Goal: Task Accomplishment & Management: Complete application form

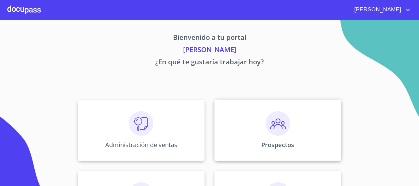
click at [267, 140] on div "Prospectos" at bounding box center [278, 130] width 127 height 61
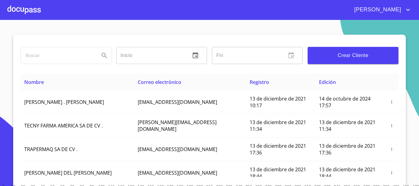
click at [347, 55] on span "Crear Cliente" at bounding box center [353, 55] width 81 height 9
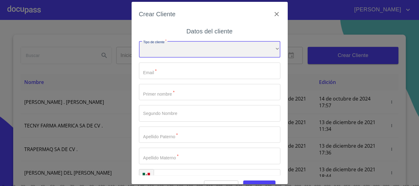
click at [174, 51] on div "​" at bounding box center [209, 49] width 141 height 17
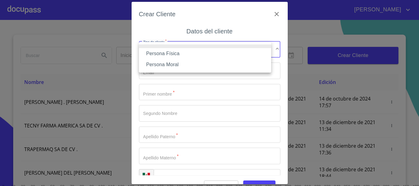
click at [169, 52] on li "Persona Física" at bounding box center [205, 53] width 132 height 11
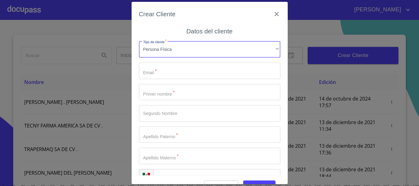
click at [169, 71] on input "Tipo de cliente   *" at bounding box center [209, 71] width 141 height 17
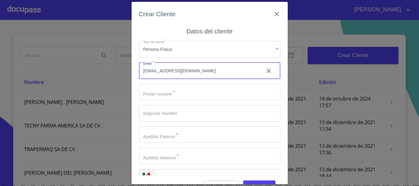
type input "[EMAIL_ADDRESS][DOMAIN_NAME]"
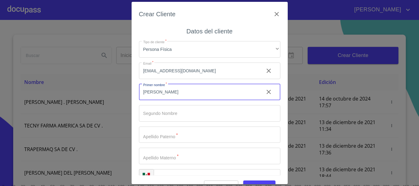
type input "[PERSON_NAME]"
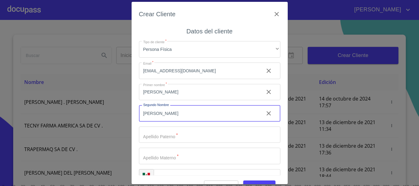
type input "[PERSON_NAME]"
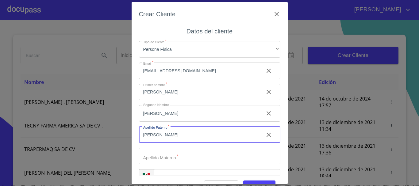
type input "[PERSON_NAME]"
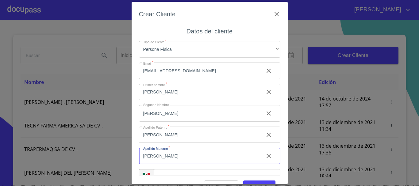
type input "[PERSON_NAME]"
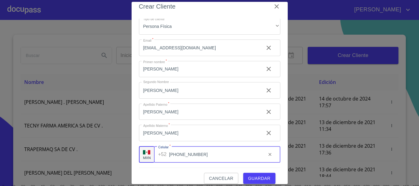
scroll to position [15, 0]
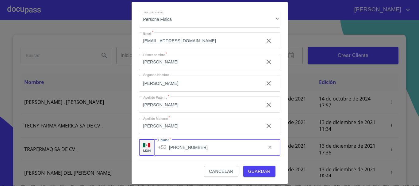
type input "[PHONE_NUMBER]"
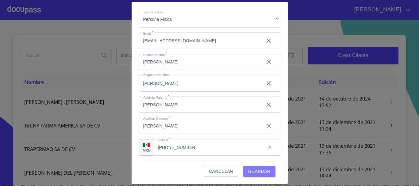
click at [262, 172] on span "Guardar" at bounding box center [259, 172] width 22 height 8
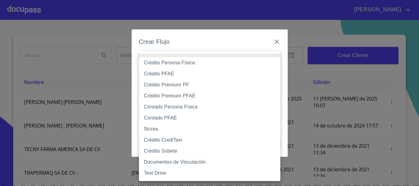
click at [259, 65] on body "[PERSON_NAME] ​ Fin ​ Crear Cliente Nombre Correo electrónico Registro Edición …" at bounding box center [209, 93] width 419 height 186
click at [178, 61] on li "Crédito Persona Física" at bounding box center [209, 62] width 141 height 11
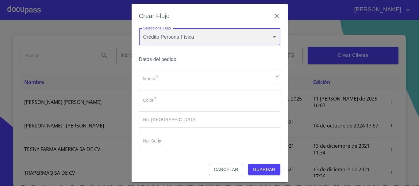
type input "61b033e49b8c202ad5bb7912"
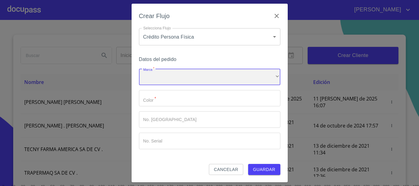
click at [184, 81] on div "​" at bounding box center [209, 77] width 141 height 17
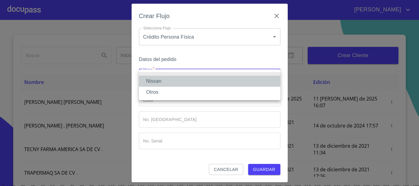
click at [177, 80] on li "Nissan" at bounding box center [209, 81] width 141 height 11
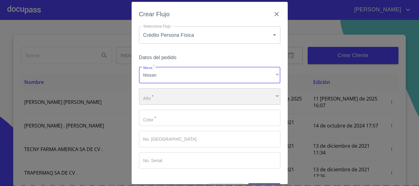
click at [168, 99] on div "​" at bounding box center [209, 96] width 141 height 17
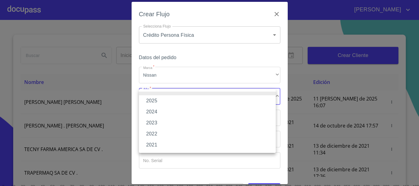
click at [168, 99] on li "2025" at bounding box center [207, 100] width 137 height 11
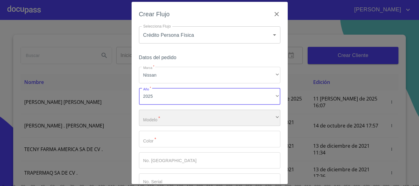
click at [159, 118] on div "​" at bounding box center [209, 118] width 141 height 17
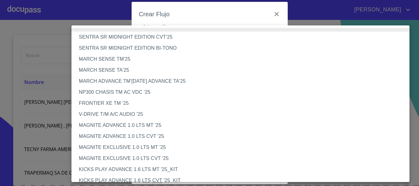
click at [126, 116] on li "V-DRIVE T/M A/C AUDIO '25" at bounding box center [243, 114] width 343 height 11
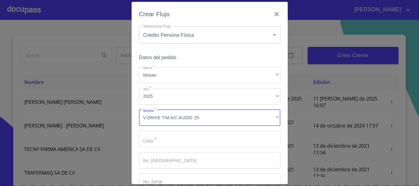
click at [161, 134] on input "Marca   *" at bounding box center [209, 139] width 141 height 17
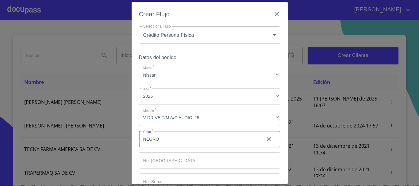
type input "NEGRO"
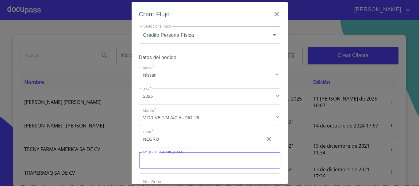
scroll to position [39, 0]
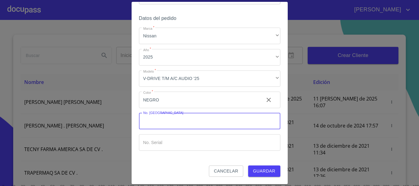
click at [263, 171] on span "Guardar" at bounding box center [264, 172] width 22 height 8
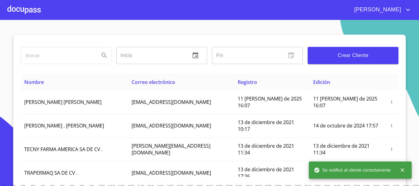
click at [34, 12] on div at bounding box center [23, 10] width 33 height 20
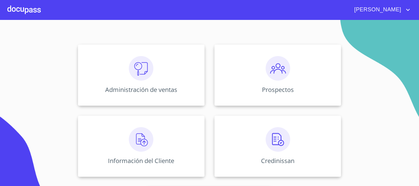
scroll to position [92, 0]
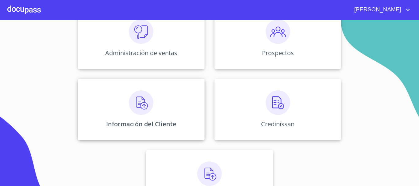
click at [134, 108] on img at bounding box center [141, 103] width 25 height 25
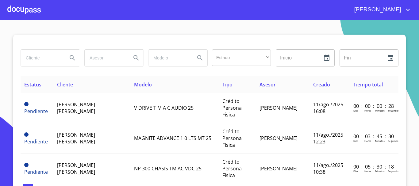
click at [28, 12] on div at bounding box center [23, 10] width 33 height 20
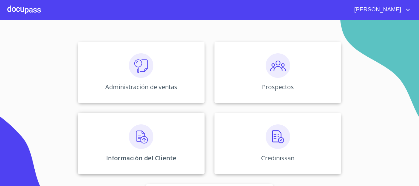
scroll to position [61, 0]
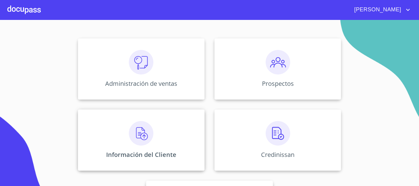
click at [141, 135] on img at bounding box center [141, 133] width 25 height 25
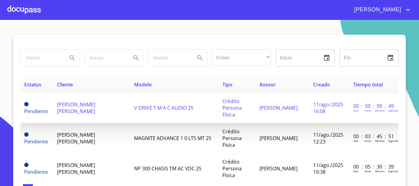
click at [73, 105] on span "[PERSON_NAME] [PERSON_NAME]" at bounding box center [76, 108] width 38 height 14
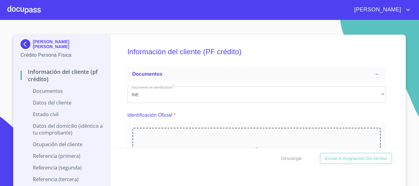
click at [253, 147] on icon at bounding box center [256, 150] width 7 height 7
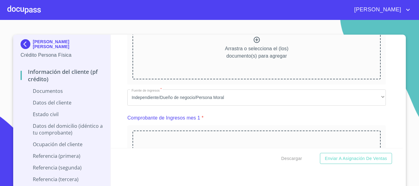
scroll to position [307, 0]
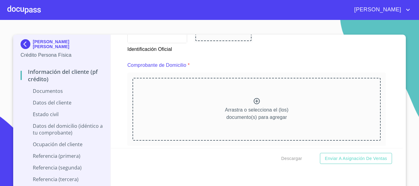
click at [253, 100] on icon at bounding box center [256, 101] width 7 height 7
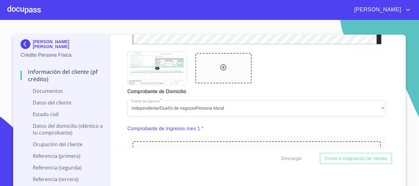
scroll to position [552, 0]
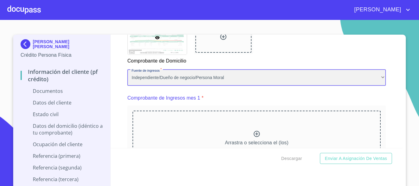
click at [242, 81] on div "Independiente/Dueño de negocio/Persona Moral" at bounding box center [256, 78] width 259 height 17
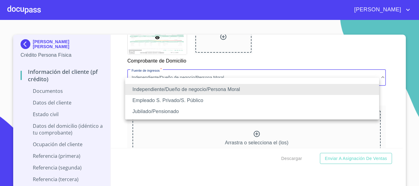
click at [174, 89] on li "Independiente/Dueño de negocio/Persona Moral" at bounding box center [252, 89] width 254 height 11
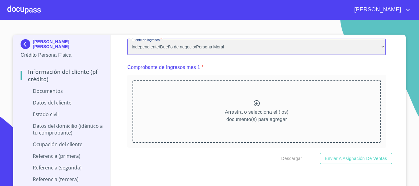
scroll to position [0, 0]
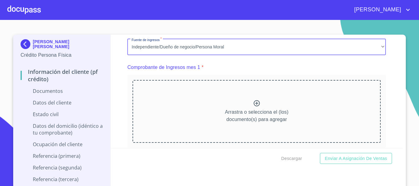
click at [254, 106] on icon at bounding box center [257, 103] width 6 height 6
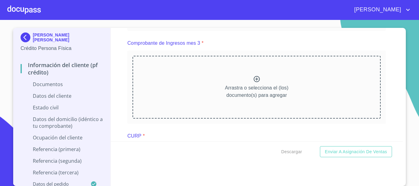
scroll to position [890, 0]
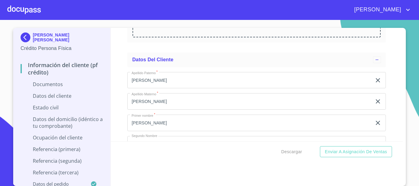
scroll to position [1135, 0]
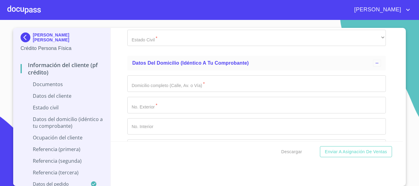
scroll to position [1381, 0]
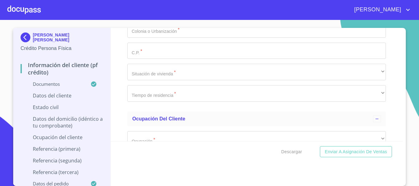
scroll to position [1811, 0]
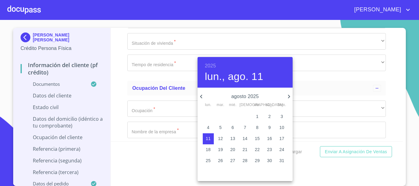
click at [209, 64] on h6 "2025" at bounding box center [210, 66] width 11 height 9
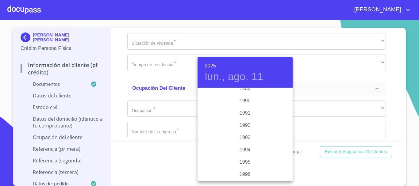
scroll to position [761, 0]
click at [239, 146] on div "1991" at bounding box center [245, 144] width 95 height 12
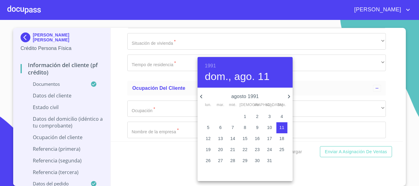
click at [290, 95] on icon "button" at bounding box center [288, 96] width 7 height 7
click at [259, 140] on p "18" at bounding box center [257, 139] width 5 height 6
type input "18 de oct. de 1991"
click at [394, 105] on div at bounding box center [209, 93] width 419 height 186
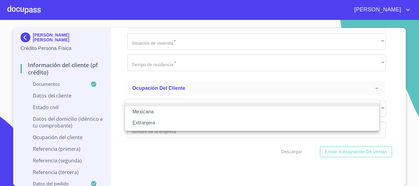
click at [150, 113] on li "Mexicana" at bounding box center [252, 111] width 254 height 11
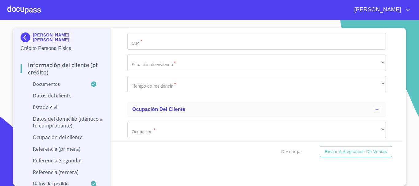
type input "[GEOGRAPHIC_DATA]"
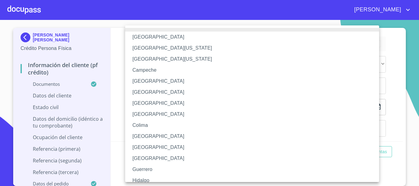
scroll to position [31, 0]
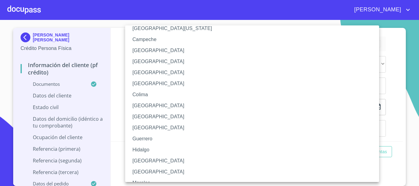
click at [138, 160] on li "[GEOGRAPHIC_DATA]" at bounding box center [254, 161] width 259 height 11
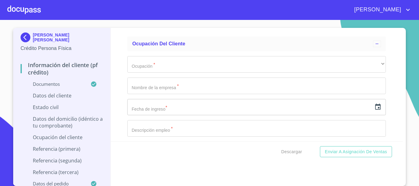
type input "GAAL911018HJCYRS09"
type input "GAAL911018671"
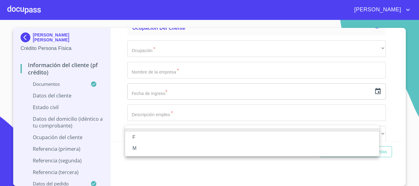
click at [146, 149] on li "M" at bounding box center [252, 148] width 254 height 11
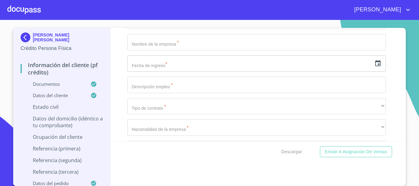
scroll to position [1953, 0]
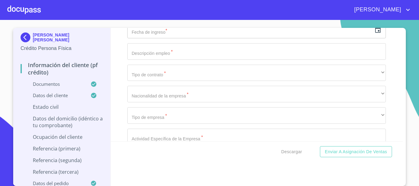
type input "2214741274"
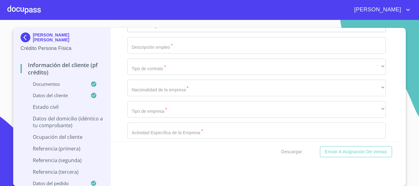
scroll to position [2052, 0]
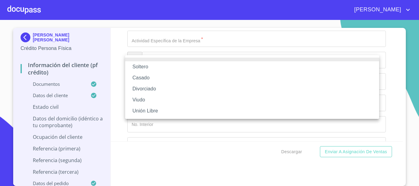
click at [156, 81] on li "Casado" at bounding box center [252, 77] width 254 height 11
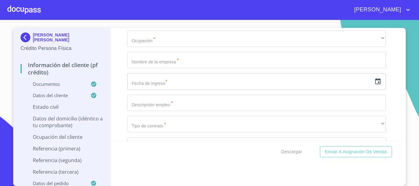
type input "[PERSON_NAME]"
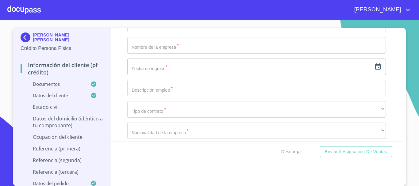
type input "MONTSERRAT"
type input "[PERSON_NAME]"
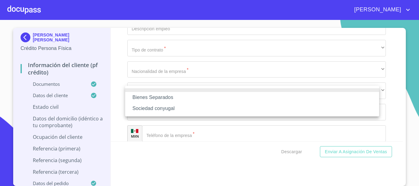
click at [148, 110] on li "Sociedad conyugal" at bounding box center [252, 108] width 254 height 11
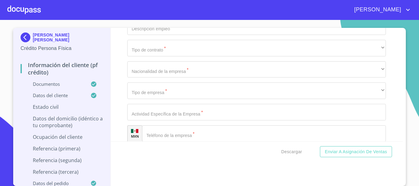
type input "3"
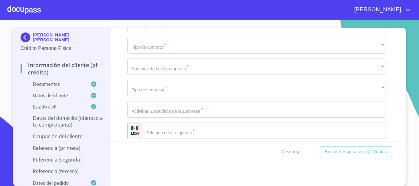
type input "14-8-2"
click at [394, 119] on div "Información del cliente (PF crédito) Documentos Documento de identificación   *…" at bounding box center [257, 85] width 292 height 114
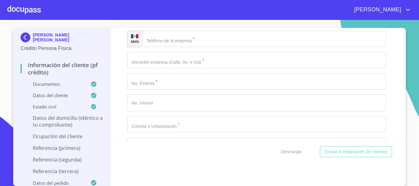
type input "[PERSON_NAME] SUR"
type input "106"
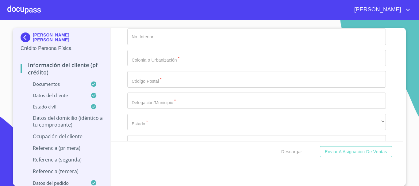
type input "G"
type input "U"
type input "[PERSON_NAME] Y [PERSON_NAME]"
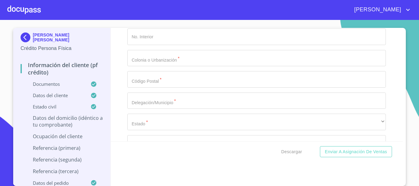
type input "[GEOGRAPHIC_DATA]"
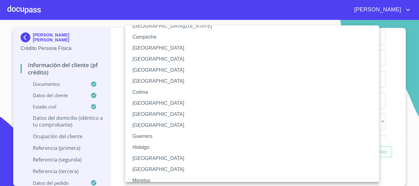
scroll to position [61, 0]
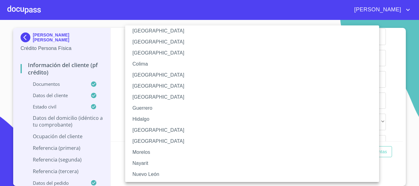
click at [147, 132] on li "[GEOGRAPHIC_DATA]" at bounding box center [254, 130] width 259 height 11
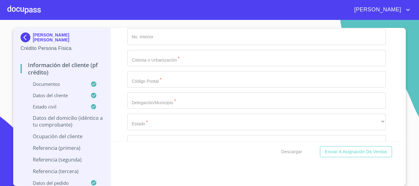
scroll to position [2350, 0]
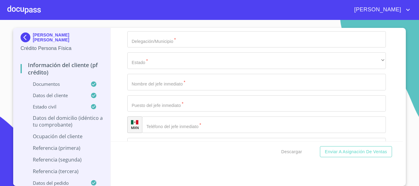
type input "JOCOTEPEC"
type input "45800"
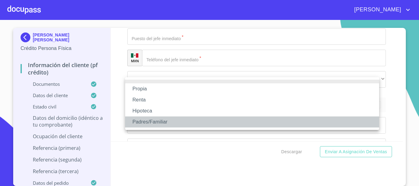
click at [153, 122] on li "Padres/Familiar" at bounding box center [252, 122] width 254 height 11
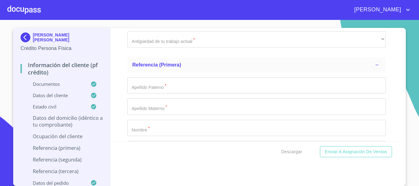
scroll to position [2448, 0]
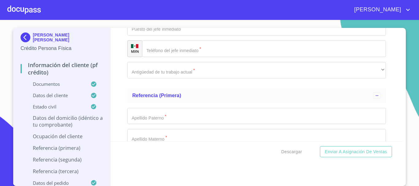
type input "$5,500,000"
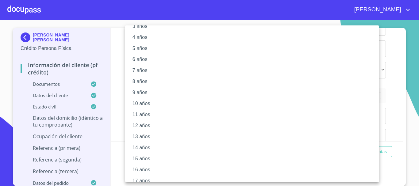
scroll to position [84, 0]
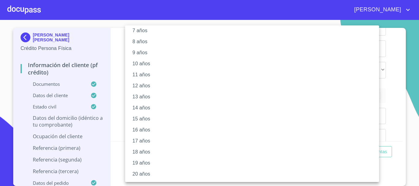
click at [161, 173] on li "20 años" at bounding box center [254, 174] width 259 height 11
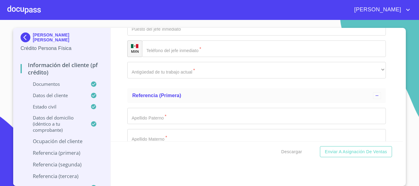
scroll to position [2478, 0]
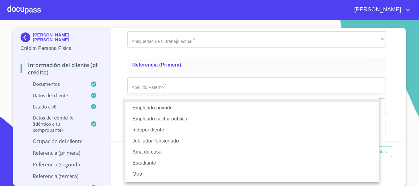
click at [167, 128] on li "Independiente" at bounding box center [252, 130] width 254 height 11
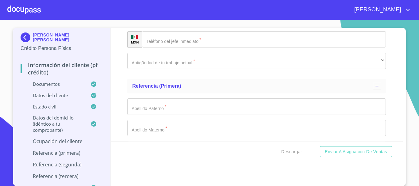
scroll to position [2509, 0]
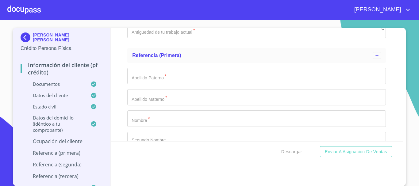
type input "23000"
type input "[PERSON_NAME] NEVADO DE TOLUCA"
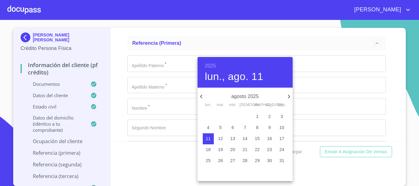
click at [208, 64] on h6 "2025" at bounding box center [210, 66] width 11 height 9
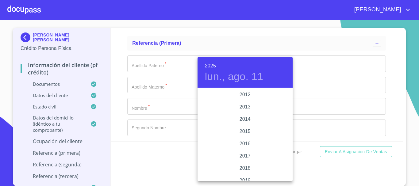
scroll to position [1007, 0]
click at [245, 132] on div "2010" at bounding box center [245, 132] width 95 height 12
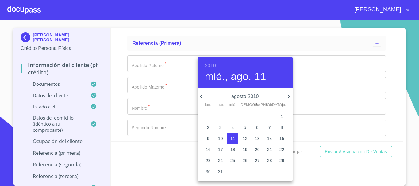
click at [202, 96] on icon "button" at bounding box center [201, 97] width 2 height 4
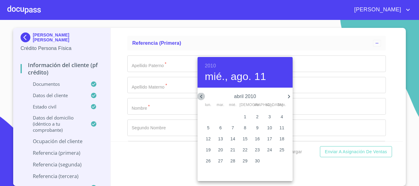
click at [202, 96] on icon "button" at bounding box center [201, 97] width 2 height 4
click at [286, 96] on icon "button" at bounding box center [288, 96] width 7 height 7
click at [208, 116] on p "1" at bounding box center [208, 117] width 2 height 6
type input "1 de feb. de 2010"
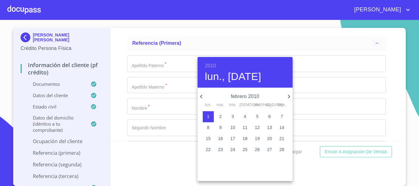
click at [392, 101] on div at bounding box center [209, 93] width 419 height 186
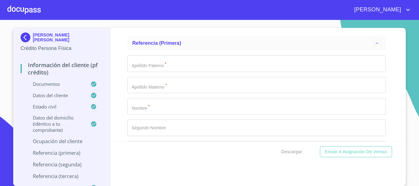
scroll to position [2583, 0]
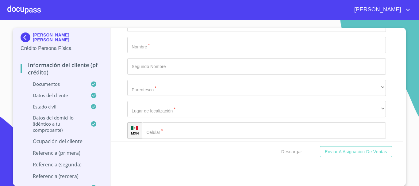
type input "PRODUCCION"
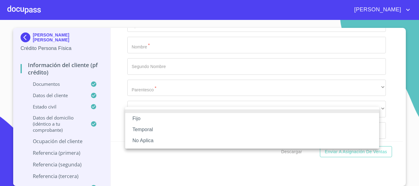
click at [149, 141] on li "No Aplica" at bounding box center [252, 140] width 254 height 11
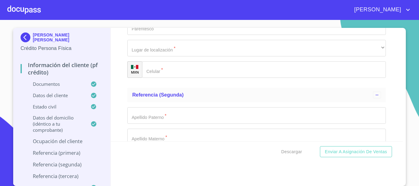
scroll to position [2644, 0]
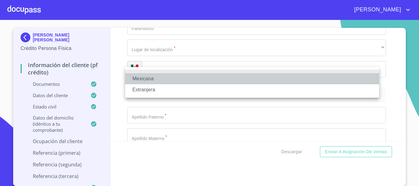
click at [156, 74] on li "Mexicana" at bounding box center [252, 78] width 254 height 11
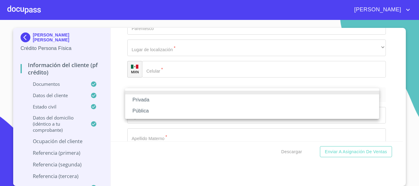
click at [157, 100] on li "Privada" at bounding box center [252, 100] width 254 height 11
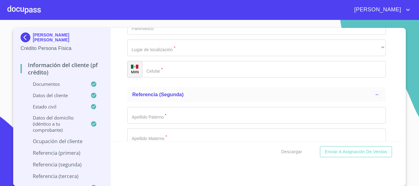
type input "VENTA Y FABRICACION DE [PERSON_NAME]"
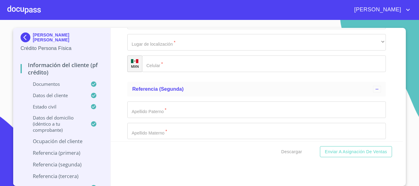
type input "[PHONE_NUMBER]"
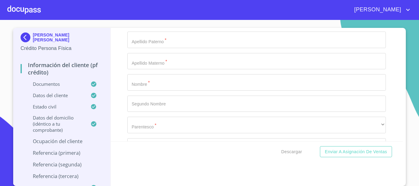
type input "H"
type input "[PERSON_NAME]"
type input "426"
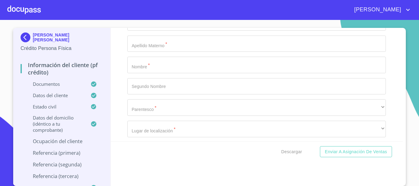
scroll to position [2750, 0]
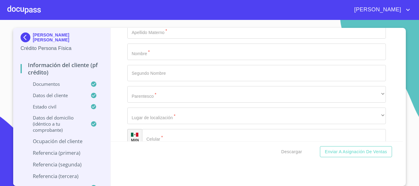
type input "CENTRO"
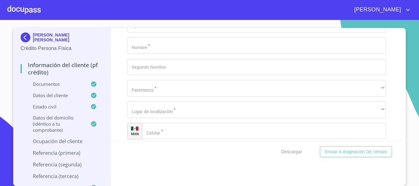
type input "45800"
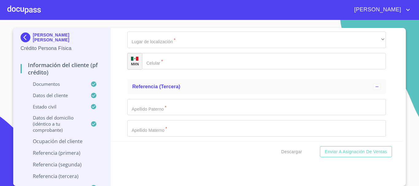
type input "JOCOTEPEC"
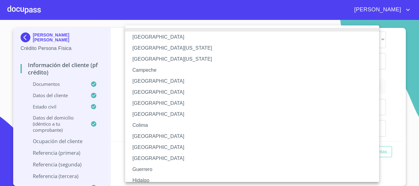
scroll to position [31, 0]
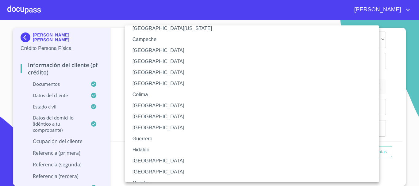
click at [141, 159] on li "[GEOGRAPHIC_DATA]" at bounding box center [254, 161] width 259 height 11
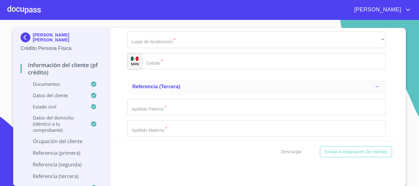
scroll to position [2857, 0]
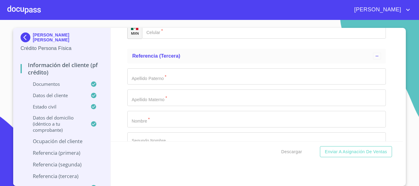
type input "[PERSON_NAME] DE [PERSON_NAME]"
type input "PROPIETARIO"
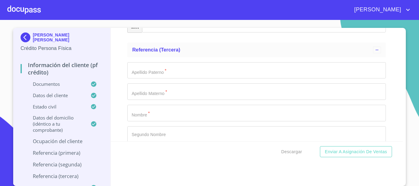
type input "[PHONE_NUMBER]"
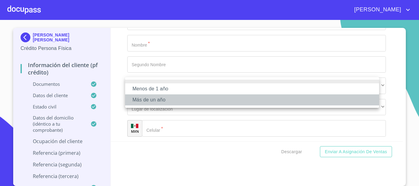
click at [166, 99] on li "Más de un año" at bounding box center [252, 100] width 254 height 11
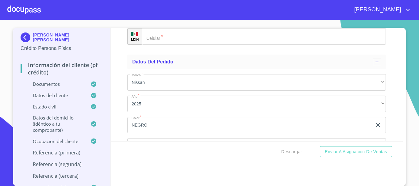
scroll to position [2995, 0]
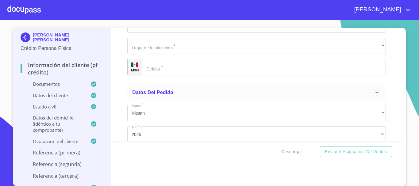
type input "[PERSON_NAME]"
type input "DE [DEMOGRAPHIC_DATA]"
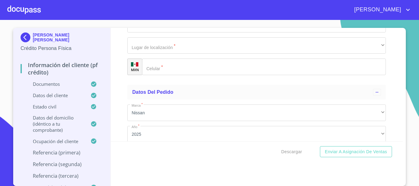
type input "[PERSON_NAME]"
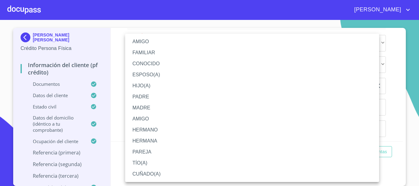
click at [149, 62] on li "CONOCIDO" at bounding box center [252, 63] width 254 height 11
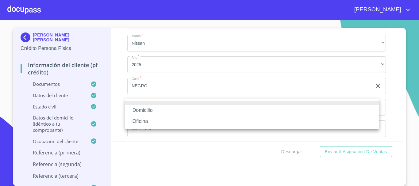
click at [149, 112] on li "Domicilio" at bounding box center [252, 110] width 254 height 11
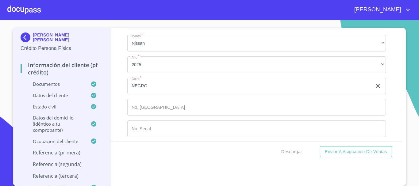
type input "[PHONE_NUMBER]"
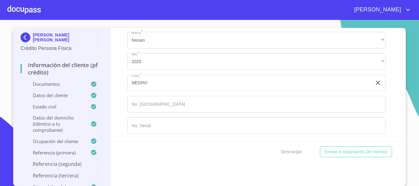
type input "[PERSON_NAME]"
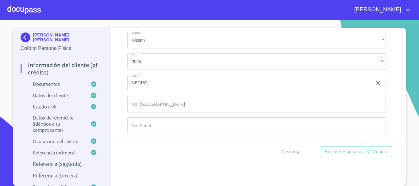
type input "[PERSON_NAME]"
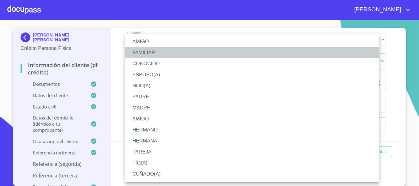
click at [155, 54] on li "FAMILIAR" at bounding box center [252, 52] width 254 height 11
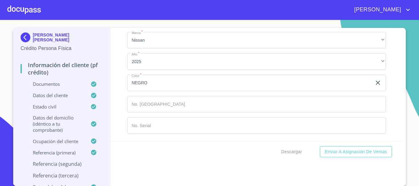
scroll to position [3256, 0]
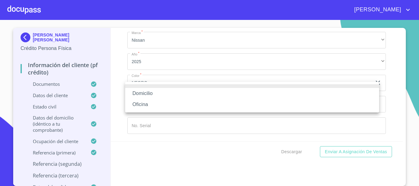
click at [151, 94] on li "Domicilio" at bounding box center [252, 93] width 254 height 11
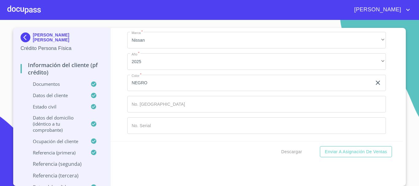
type input "[PHONE_NUMBER]"
type input "[PERSON_NAME]"
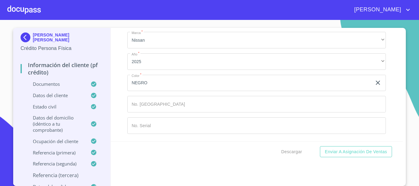
type input "GUADALUPE"
type input "[PERSON_NAME]"
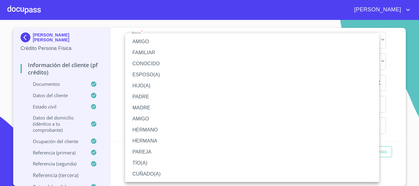
click at [149, 163] on li "TÍO(A)" at bounding box center [252, 163] width 254 height 11
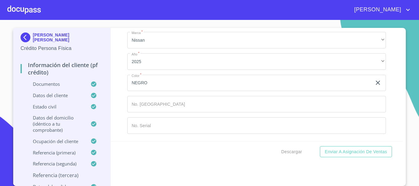
scroll to position [3442, 0]
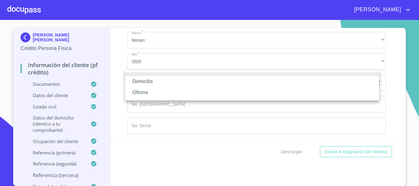
click at [163, 83] on li "Domicilio" at bounding box center [252, 81] width 254 height 11
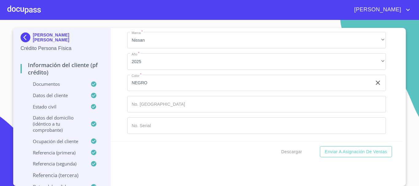
type input "[PHONE_NUMBER]"
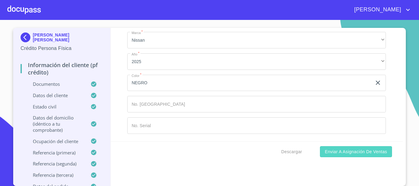
click at [344, 150] on span "Enviar a Asignación de Ventas" at bounding box center [356, 152] width 62 height 8
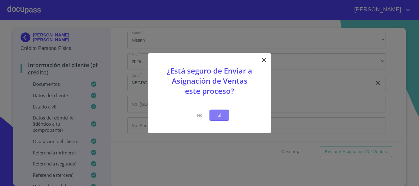
click at [219, 116] on span "Si" at bounding box center [220, 115] width 10 height 8
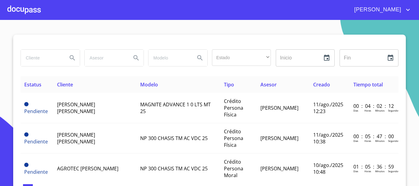
click at [29, 14] on div at bounding box center [23, 10] width 33 height 20
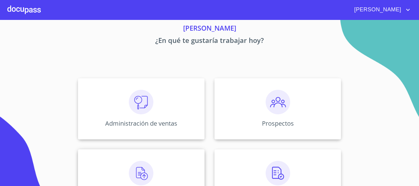
scroll to position [61, 0]
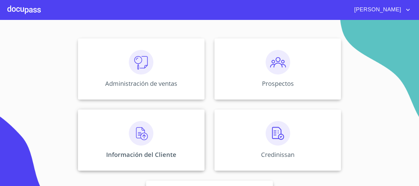
click at [143, 139] on img at bounding box center [141, 133] width 25 height 25
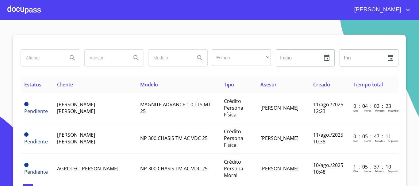
click at [29, 59] on input "search" at bounding box center [42, 58] width 42 height 17
type input "[PERSON_NAME]"
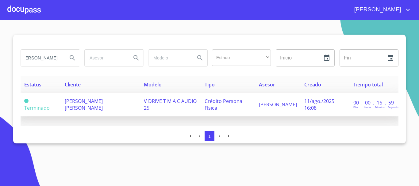
click at [77, 107] on span "[PERSON_NAME] [PERSON_NAME]" at bounding box center [84, 105] width 38 height 14
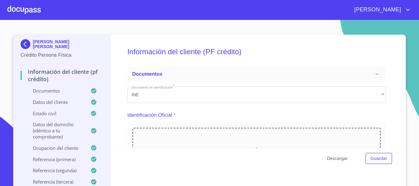
click at [332, 161] on span "Descargar" at bounding box center [337, 159] width 21 height 8
